Goal: Task Accomplishment & Management: Use online tool/utility

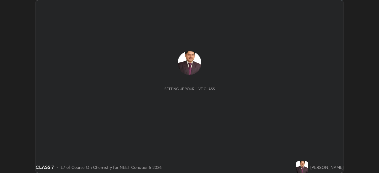
scroll to position [173, 379]
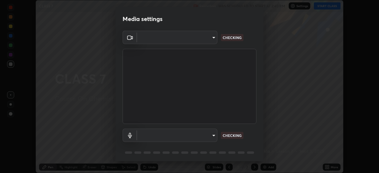
type input "6de8c8c8c69a591e8c739c30eda71f68b62f532a13bcefb910f5f36625bfec2e"
type input "communications"
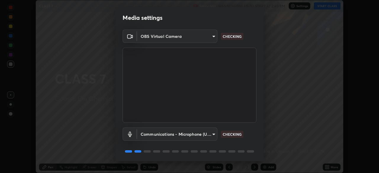
scroll to position [21, 0]
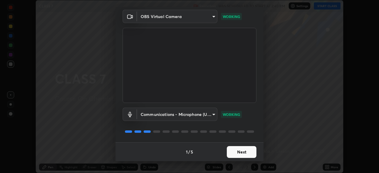
click at [239, 151] on button "Next" at bounding box center [242, 152] width 30 height 12
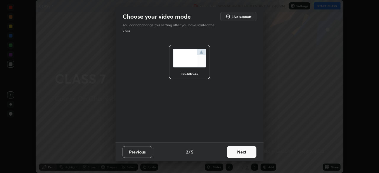
scroll to position [0, 0]
click at [240, 152] on button "Next" at bounding box center [242, 152] width 30 height 12
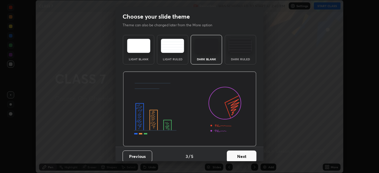
click at [241, 157] on button "Next" at bounding box center [242, 157] width 30 height 12
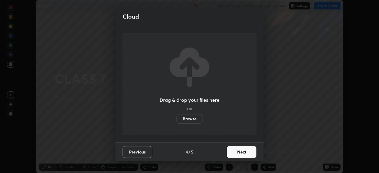
click at [242, 153] on button "Next" at bounding box center [242, 152] width 30 height 12
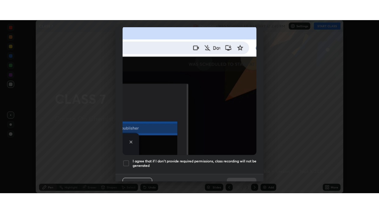
scroll to position [139, 0]
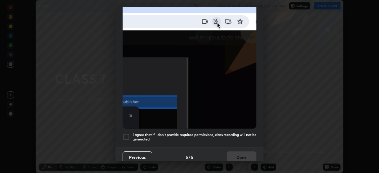
click at [128, 134] on div at bounding box center [126, 137] width 7 height 7
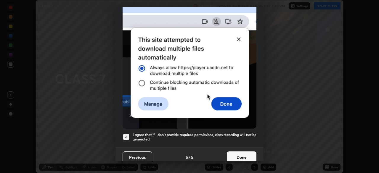
click at [237, 153] on button "Done" at bounding box center [242, 158] width 30 height 12
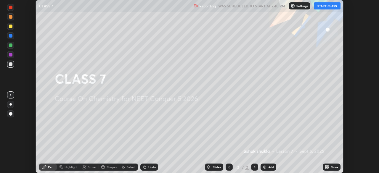
click at [326, 166] on icon at bounding box center [325, 166] width 1 height 1
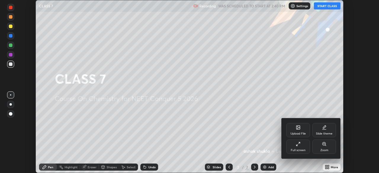
click at [298, 143] on icon at bounding box center [298, 144] width 5 height 5
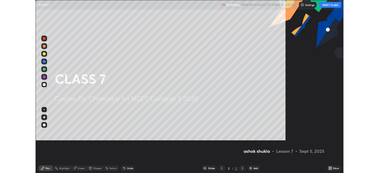
scroll to position [213, 379]
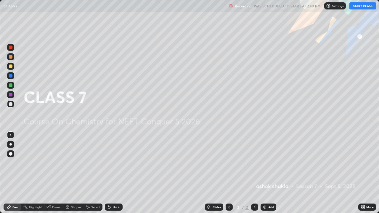
click at [355, 7] on button "START CLASS" at bounding box center [362, 5] width 27 height 7
click at [266, 173] on img at bounding box center [264, 207] width 5 height 5
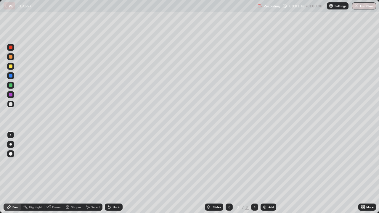
click at [370, 173] on div "More" at bounding box center [369, 207] width 7 height 3
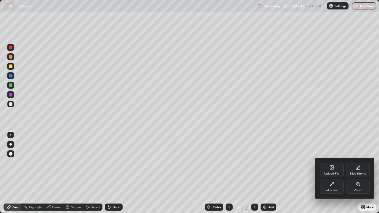
click at [328, 173] on div "Full screen" at bounding box center [332, 187] width 24 height 14
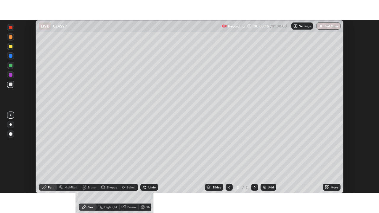
scroll to position [29439, 29233]
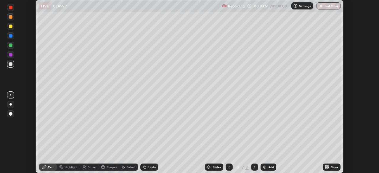
click at [328, 167] on icon at bounding box center [328, 166] width 1 height 1
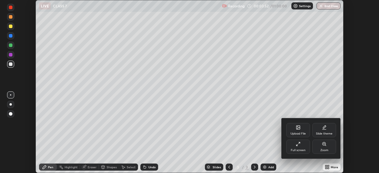
click at [299, 146] on icon at bounding box center [298, 144] width 5 height 5
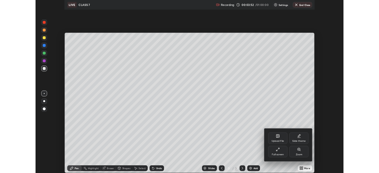
scroll to position [213, 379]
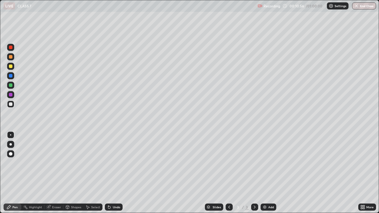
click at [266, 173] on img at bounding box center [264, 207] width 5 height 5
click at [265, 173] on img at bounding box center [264, 207] width 5 height 5
click at [358, 8] on button "End Class" at bounding box center [364, 5] width 24 height 7
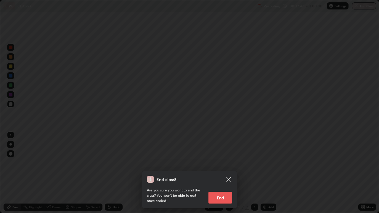
click at [220, 173] on button "End" at bounding box center [220, 198] width 24 height 12
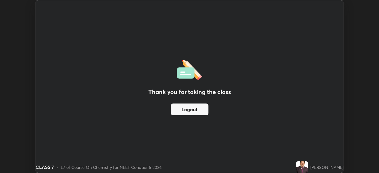
scroll to position [29439, 29233]
